Goal: Task Accomplishment & Management: Manage account settings

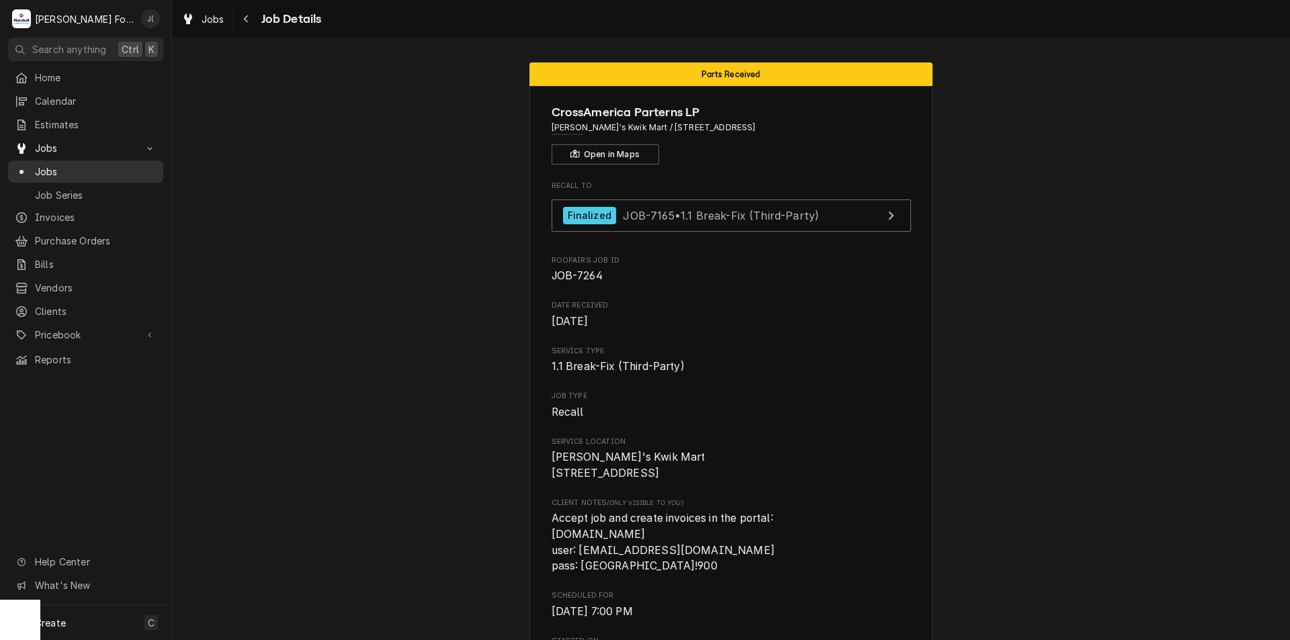
click at [112, 165] on span "Jobs" at bounding box center [96, 172] width 122 height 14
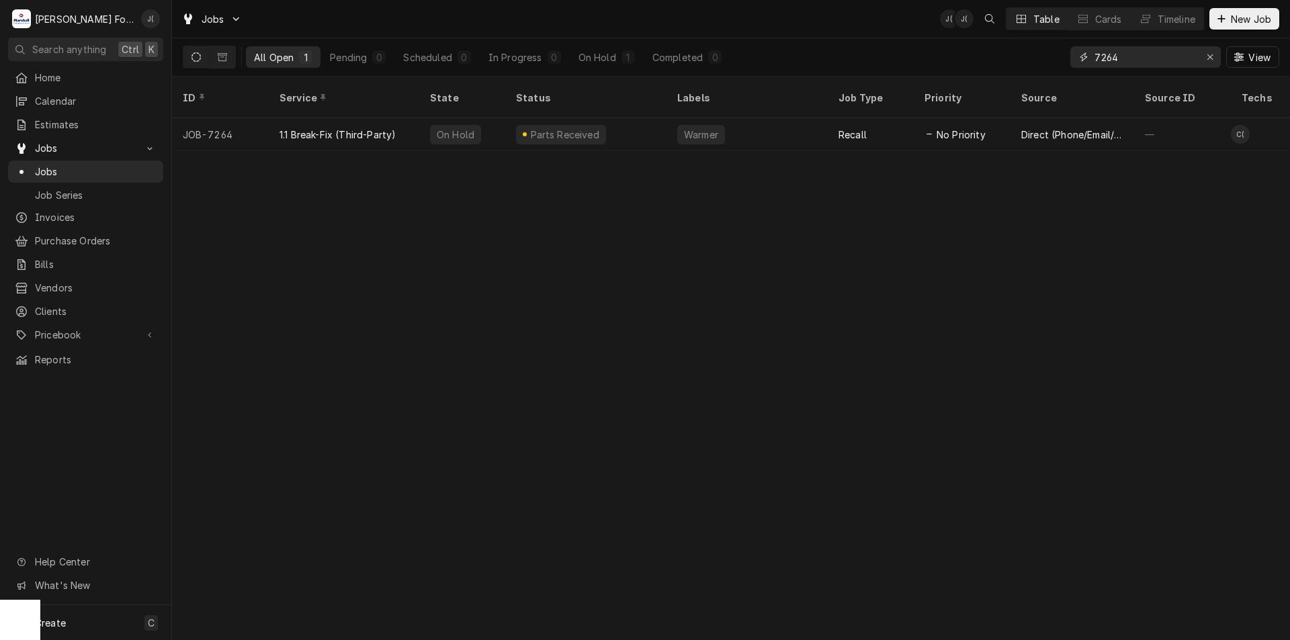
drag, startPoint x: 1208, startPoint y: 56, endPoint x: 1185, endPoint y: 59, distance: 23.8
click at [1208, 56] on icon "Erase input" at bounding box center [1210, 56] width 7 height 9
click at [1174, 60] on input "Dynamic Content Wrapper" at bounding box center [1158, 57] width 126 height 22
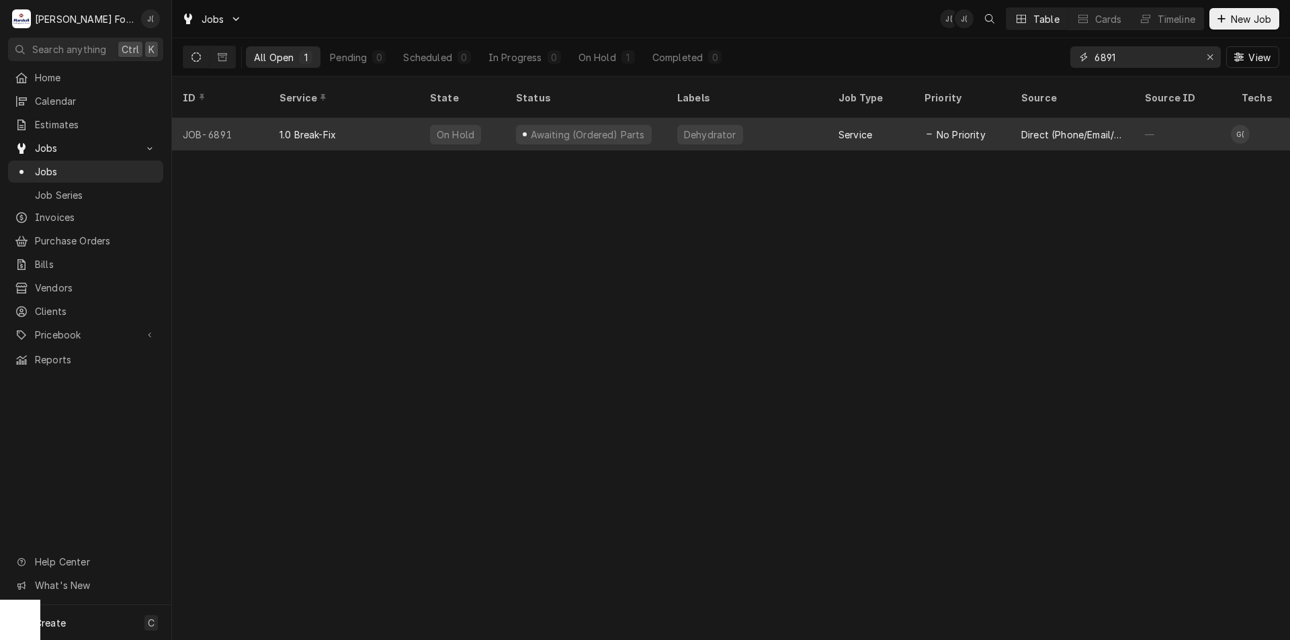
type input "6891"
click at [362, 126] on div "1.0 Break-Fix" at bounding box center [344, 134] width 151 height 32
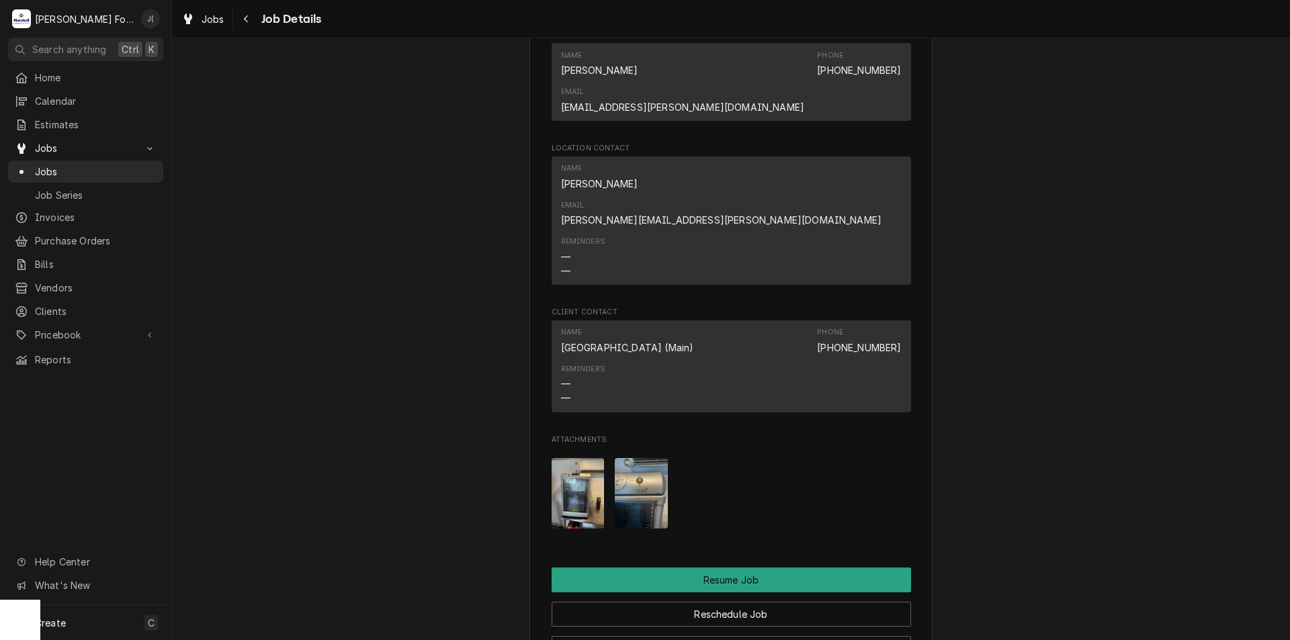
scroll to position [1479, 0]
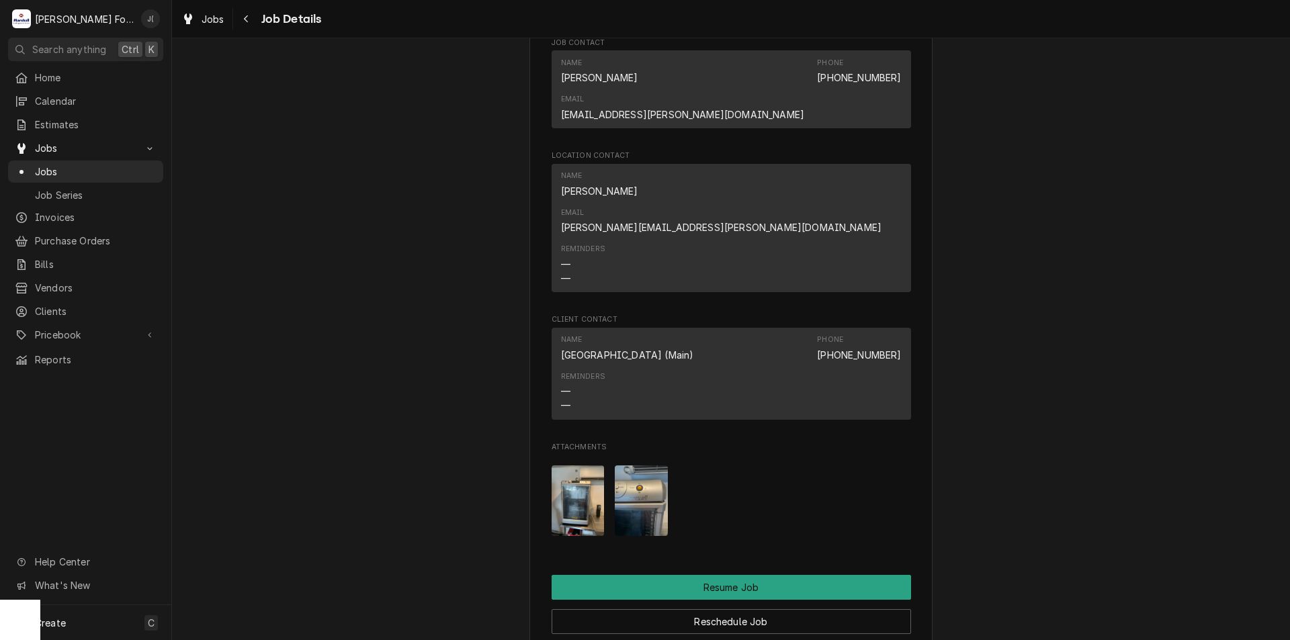
click at [642, 466] on img "Attachments" at bounding box center [641, 501] width 53 height 71
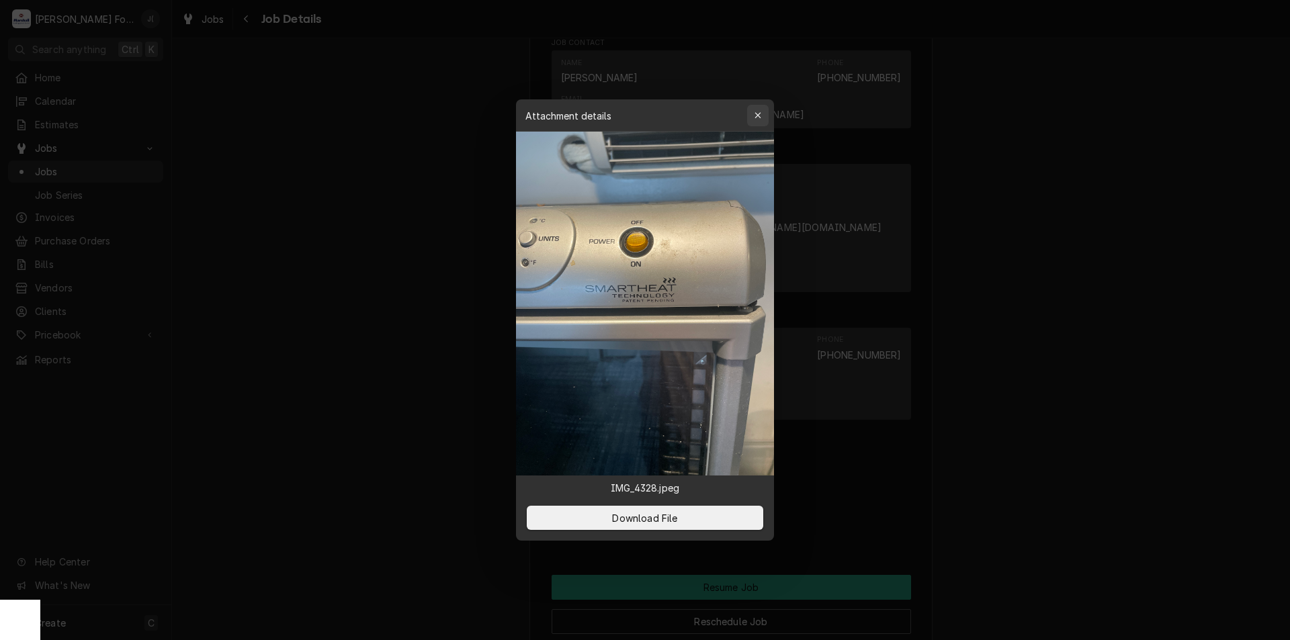
click at [751, 116] on div "button" at bounding box center [757, 115] width 13 height 13
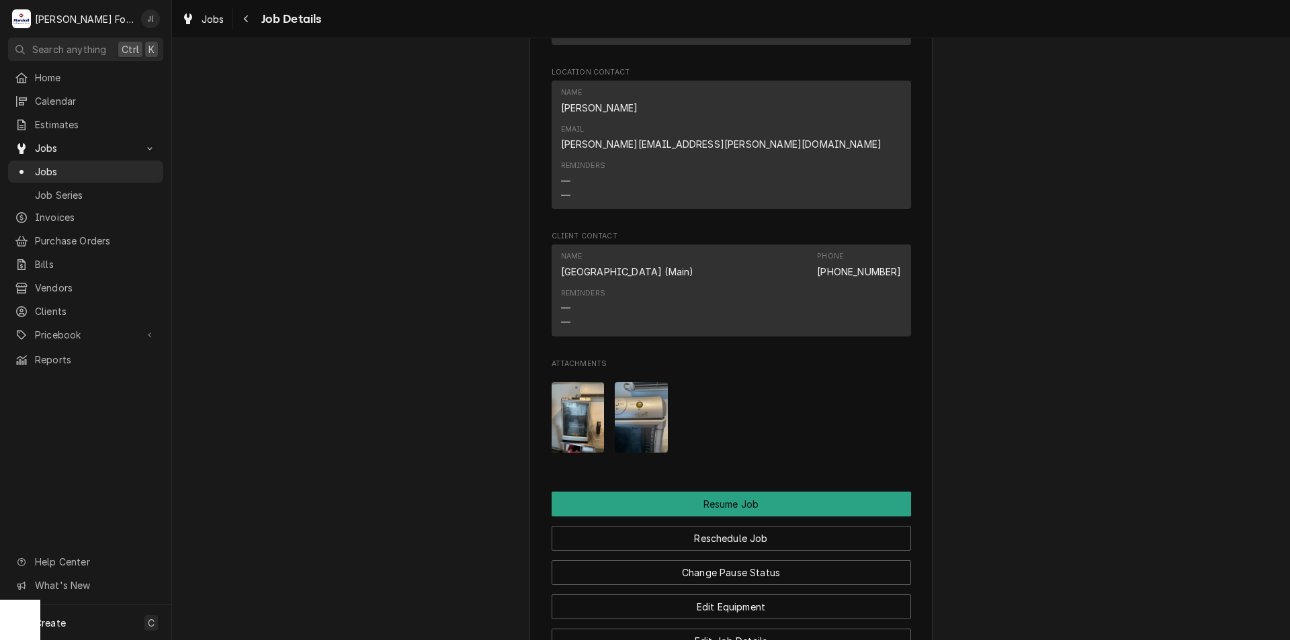
scroll to position [1882, 0]
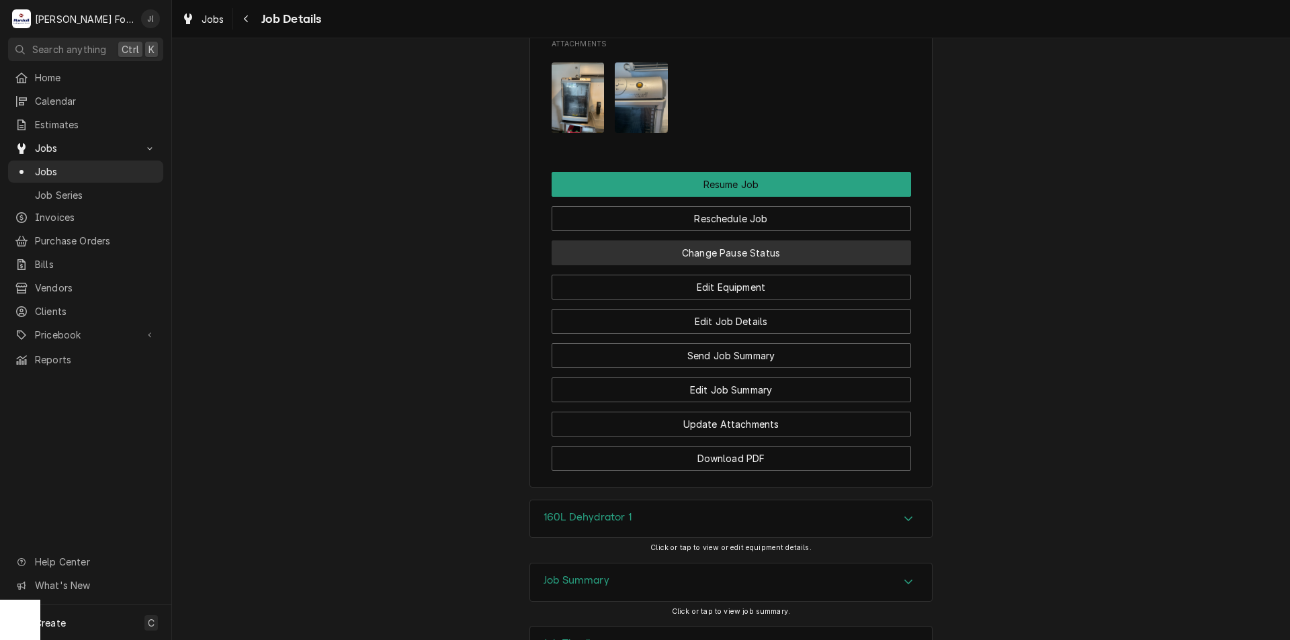
click at [761, 241] on button "Change Pause Status" at bounding box center [732, 253] width 360 height 25
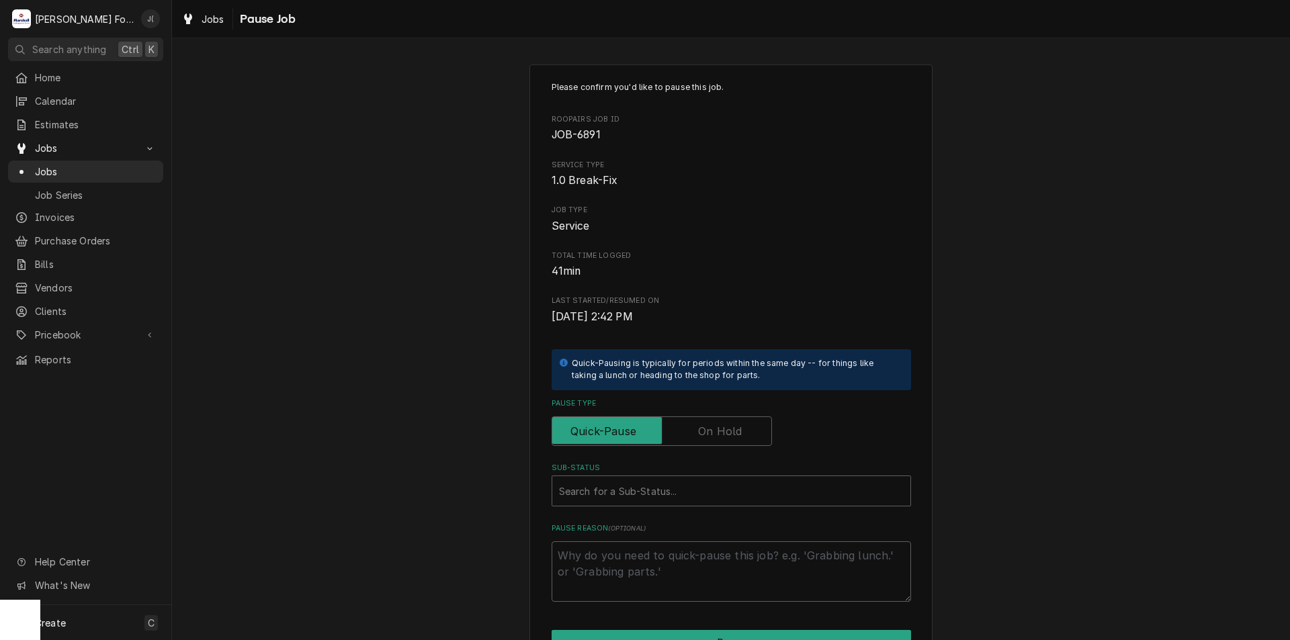
drag, startPoint x: 735, startPoint y: 432, endPoint x: 732, endPoint y: 414, distance: 18.3
click at [734, 432] on label "Pause Type" at bounding box center [662, 432] width 220 height 30
click at [734, 432] on input "Pause Type" at bounding box center [662, 432] width 208 height 30
checkbox input "true"
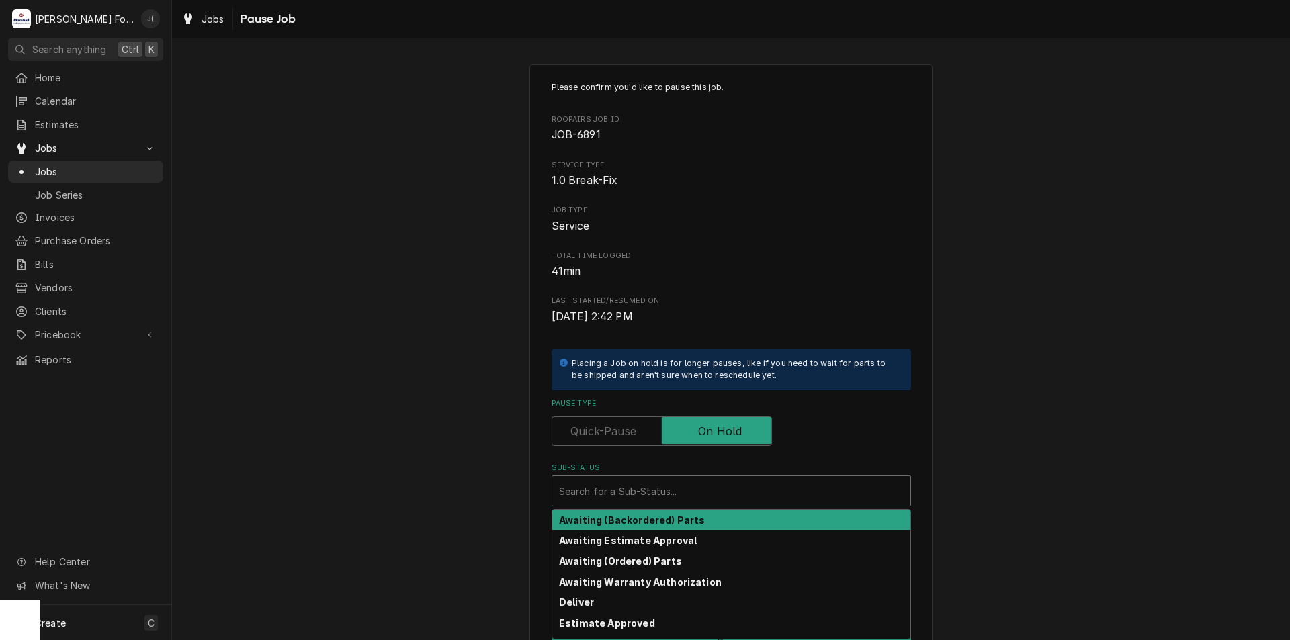
click at [720, 487] on div "Sub-Status" at bounding box center [731, 491] width 345 height 24
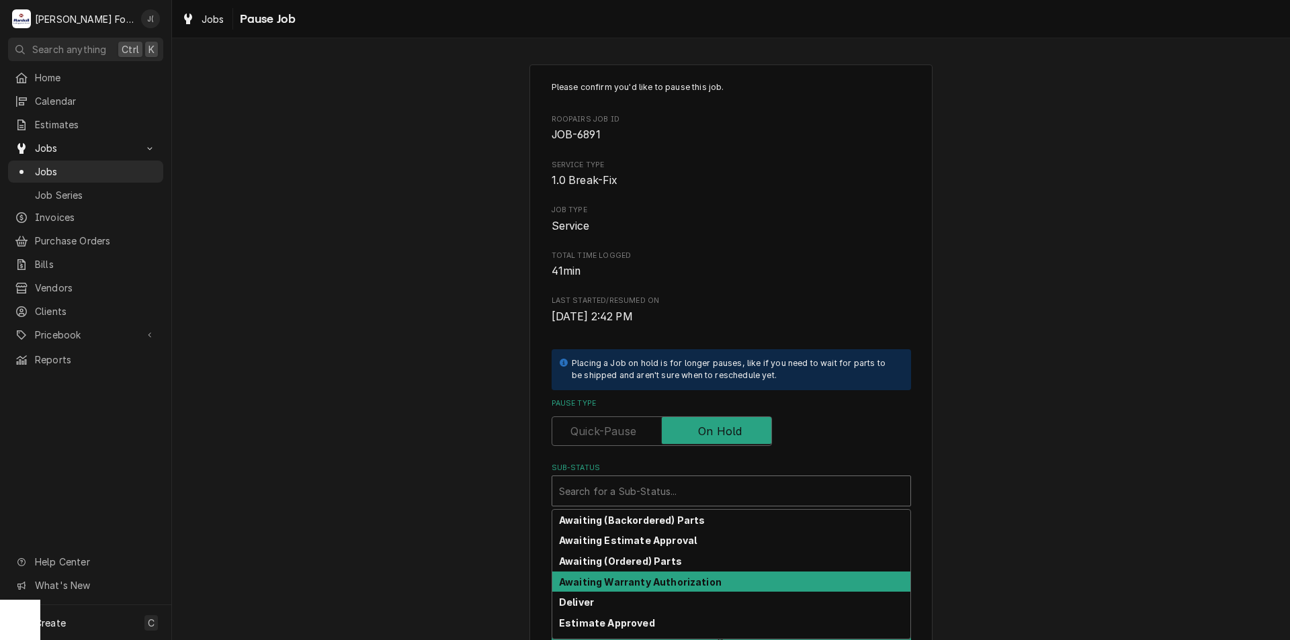
scroll to position [67, 0]
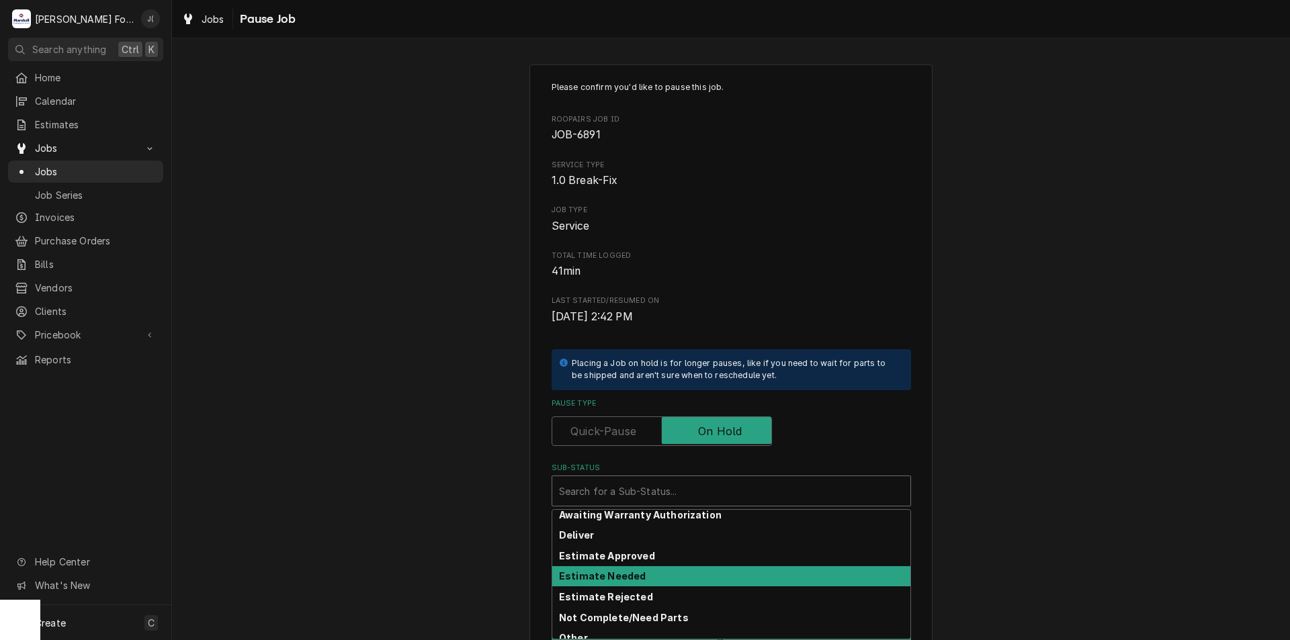
click at [672, 572] on div "Estimate Needed" at bounding box center [731, 577] width 358 height 21
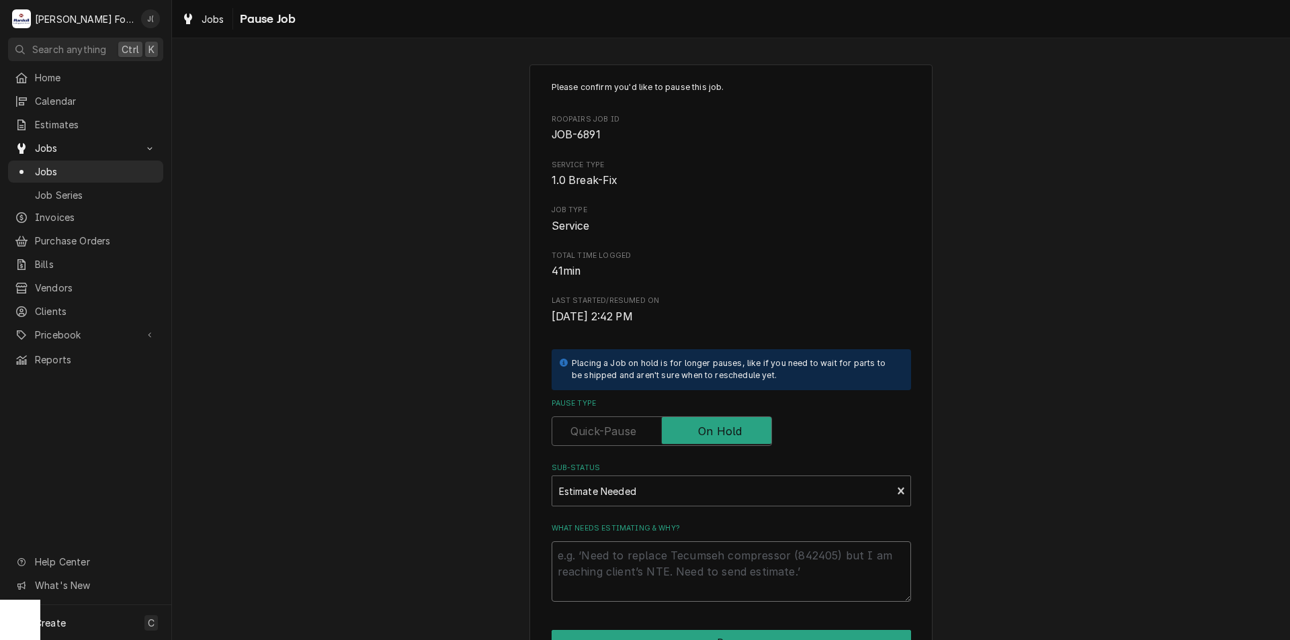
click at [671, 563] on textarea "What needs estimating & why?" at bounding box center [732, 572] width 360 height 60
click at [713, 486] on div "Sub-Status" at bounding box center [722, 491] width 327 height 24
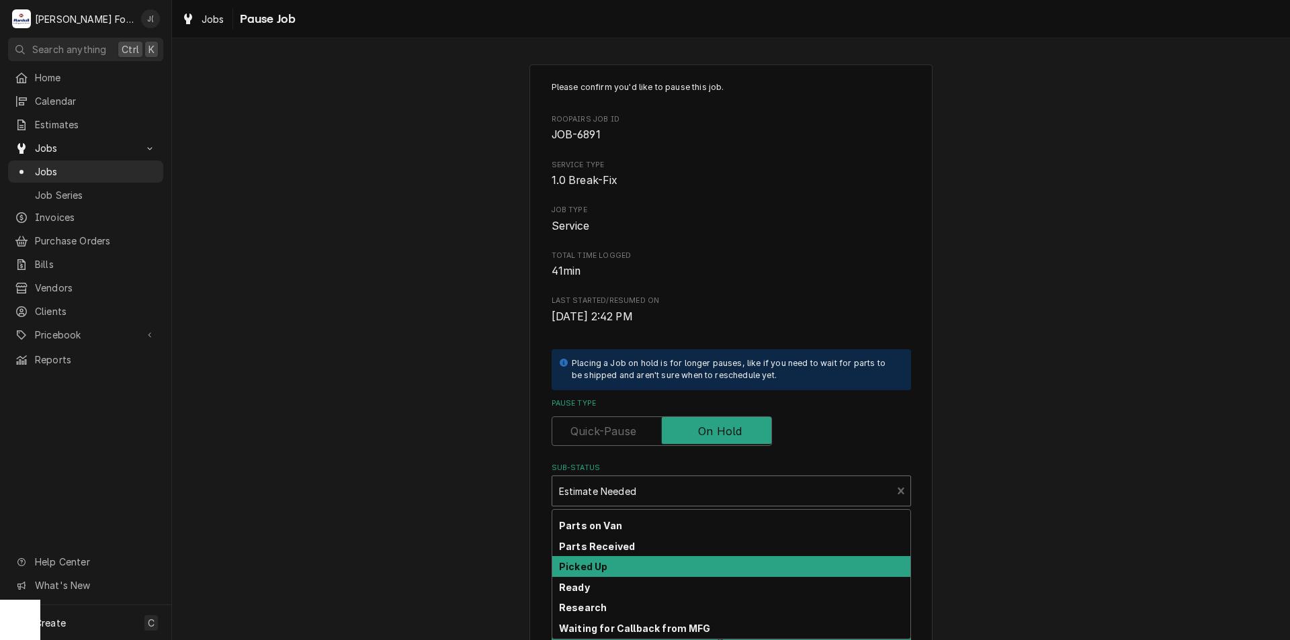
scroll to position [202, 0]
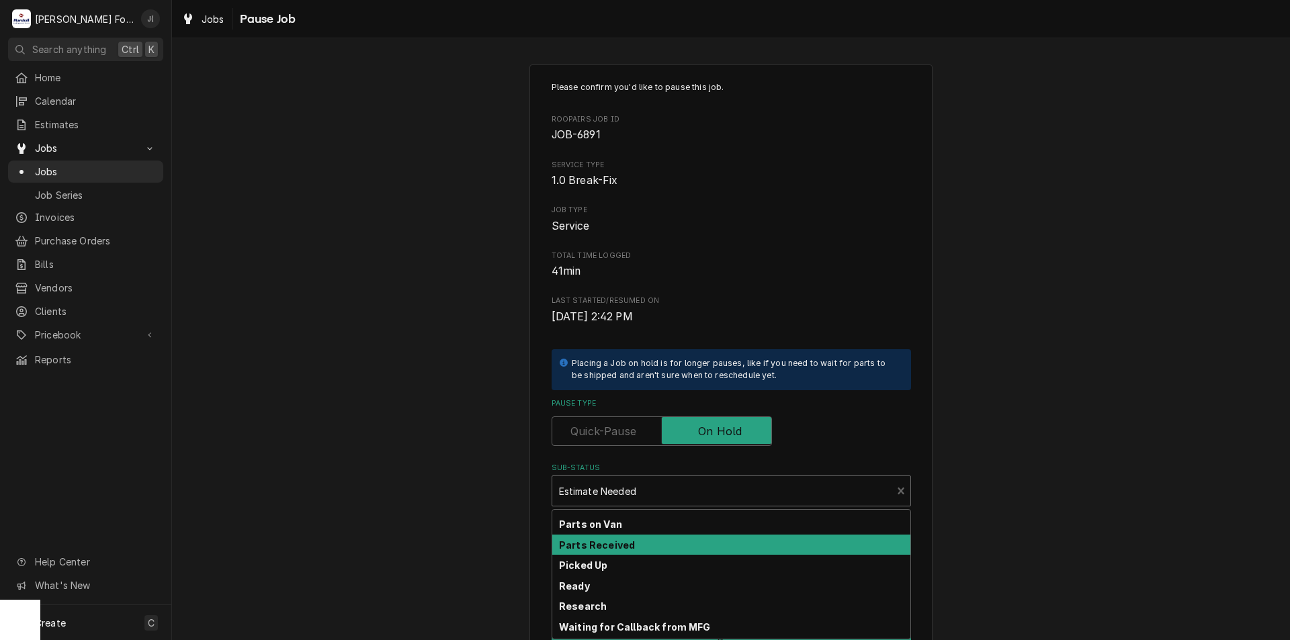
click at [651, 550] on div "Parts Received" at bounding box center [731, 545] width 358 height 21
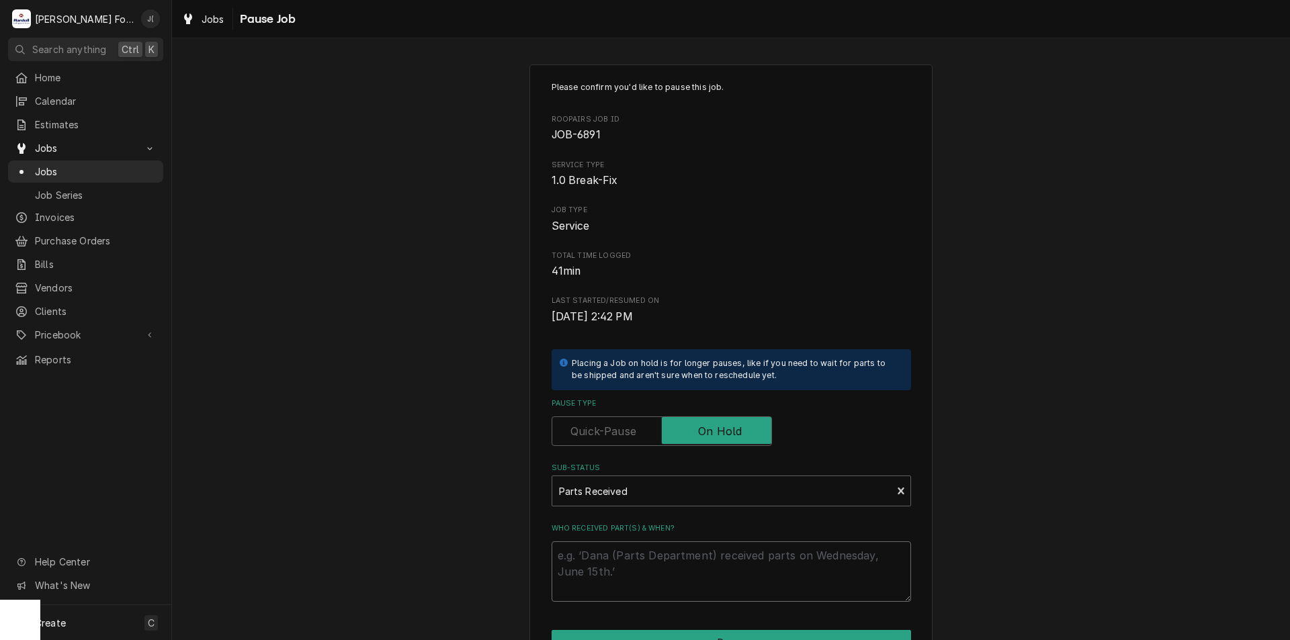
click at [643, 561] on textarea "Who received part(s) & when?" at bounding box center [732, 572] width 360 height 60
type textarea "x"
type textarea "0"
type textarea "x"
type textarea "09"
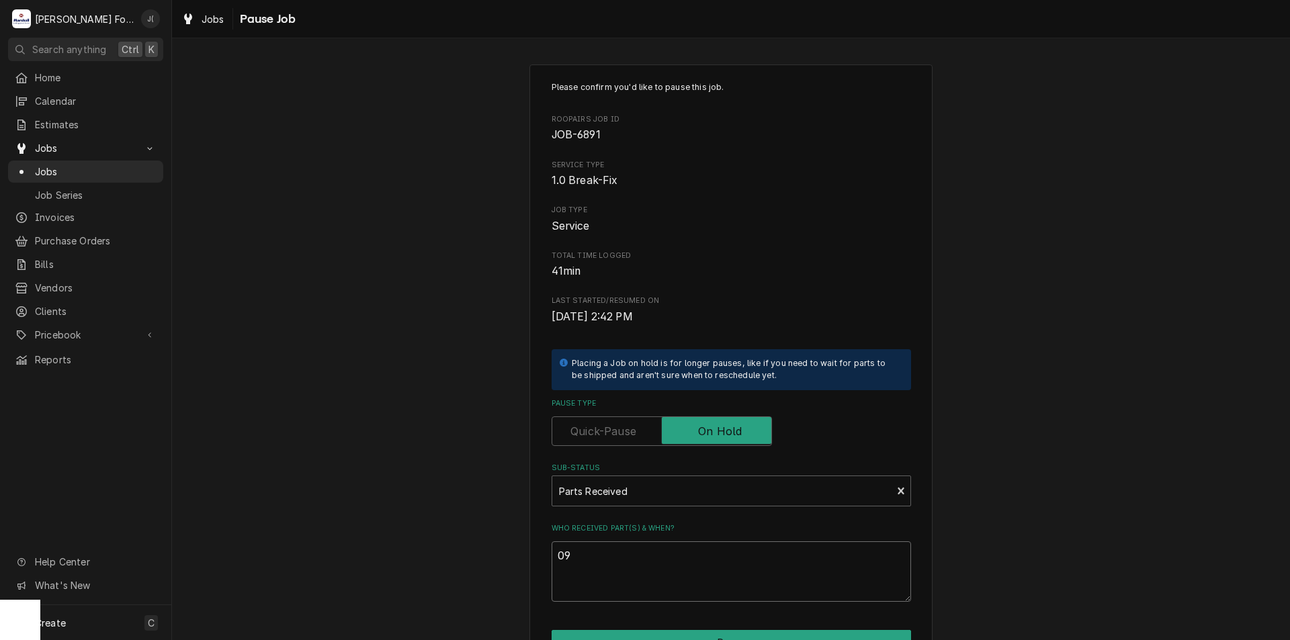
type textarea "x"
type textarea "09/"
type textarea "x"
type textarea "09/1"
type textarea "x"
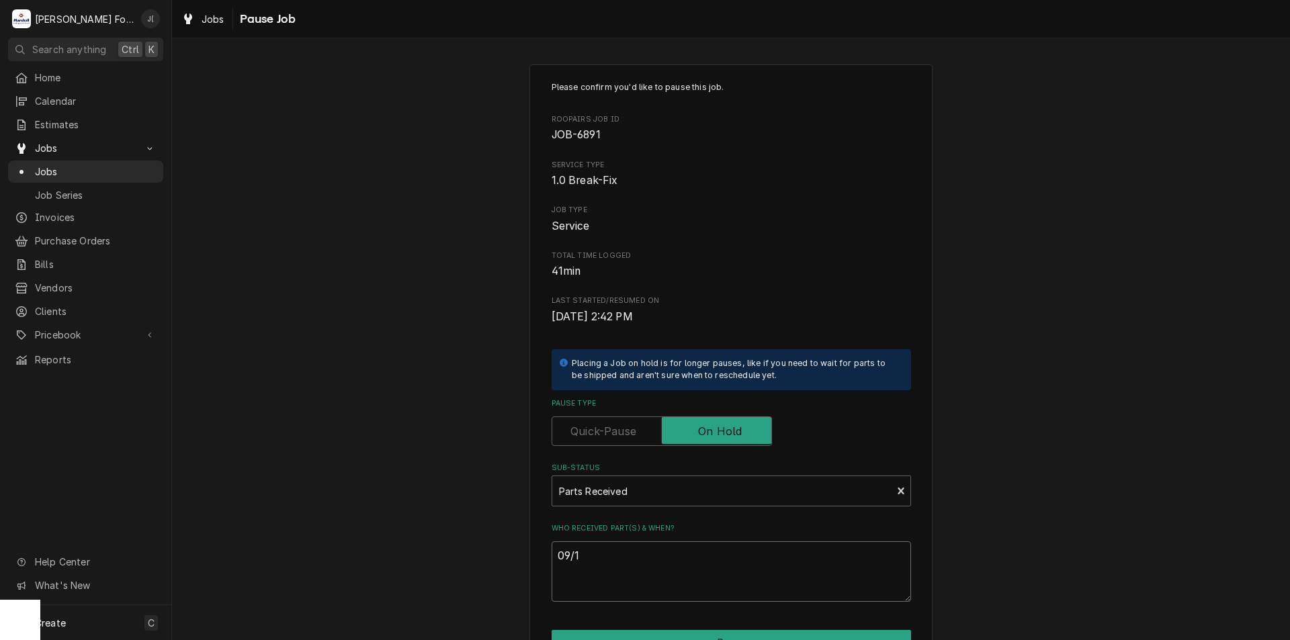
type textarea "09/12"
type textarea "x"
type textarea "09/12/"
type textarea "x"
type textarea "09/12/2"
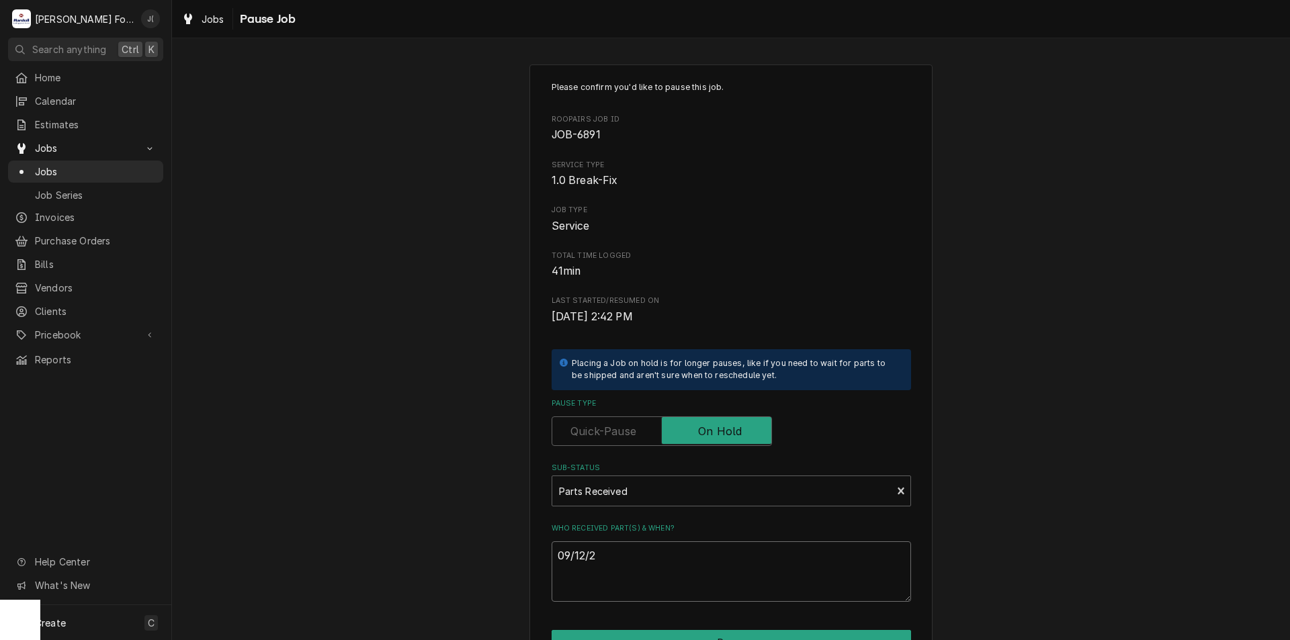
type textarea "x"
type textarea "[DATE]"
type textarea "x"
type textarea "09/12/202"
type textarea "x"
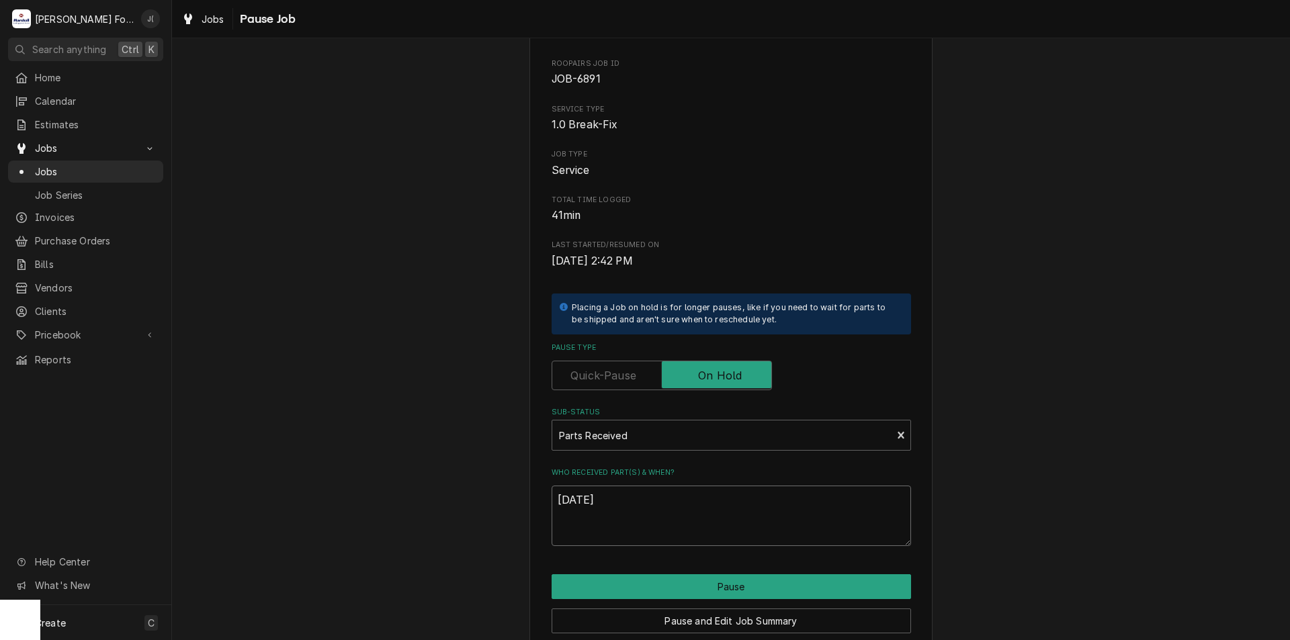
scroll to position [112, 0]
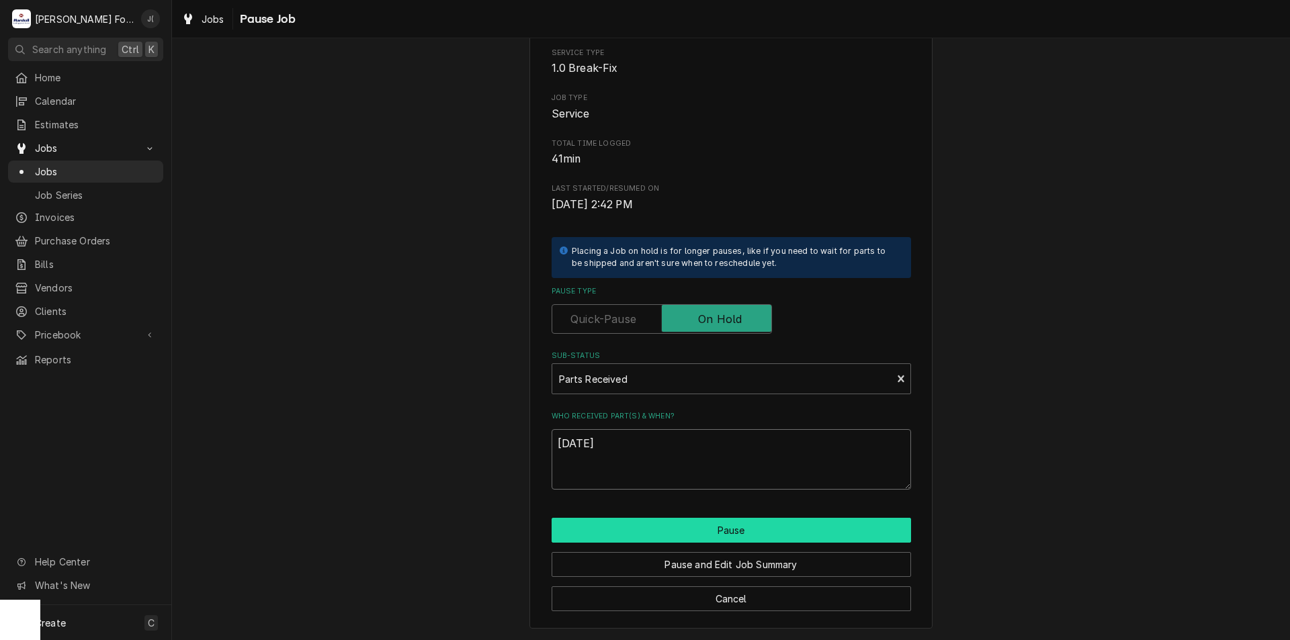
type textarea "[DATE]"
click at [772, 534] on button "Pause" at bounding box center [732, 530] width 360 height 25
type textarea "x"
